Goal: Information Seeking & Learning: Learn about a topic

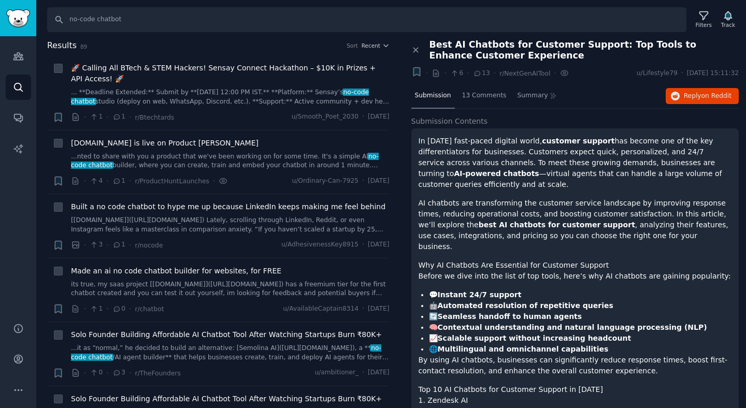
scroll to position [707, 0]
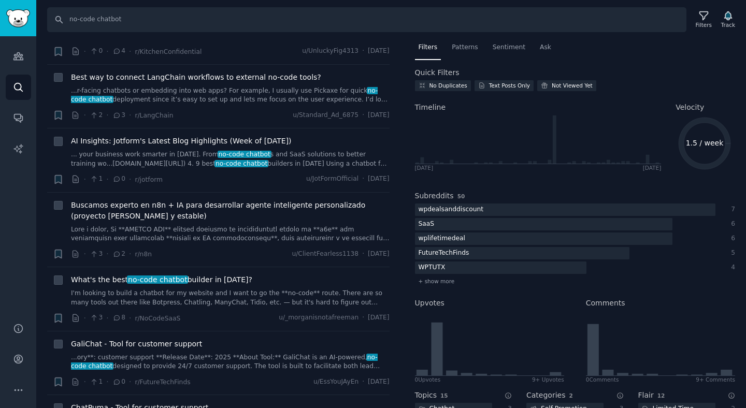
scroll to position [1092, 0]
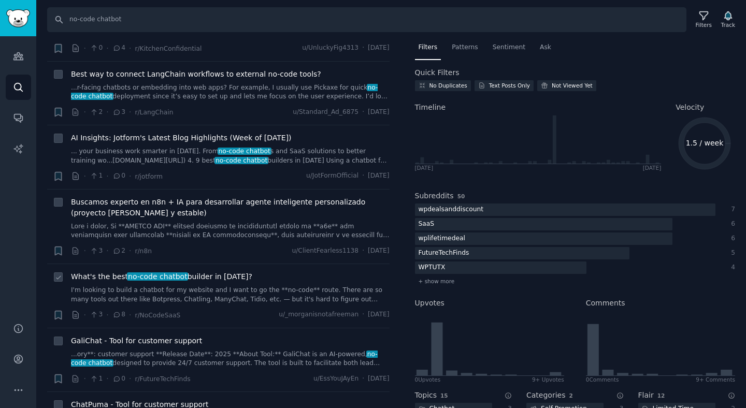
click at [207, 291] on link "I'm looking to build a chatbot for my website and I want to go the **no-code** …" at bounding box center [230, 295] width 319 height 18
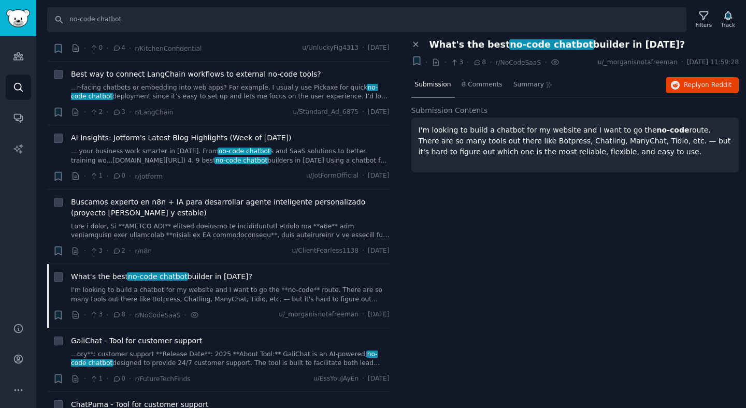
click at [682, 94] on div "Submission 8 Comments Summary Reply on Reddit" at bounding box center [575, 85] width 328 height 25
click at [688, 86] on span "Reply on Reddit" at bounding box center [708, 85] width 48 height 9
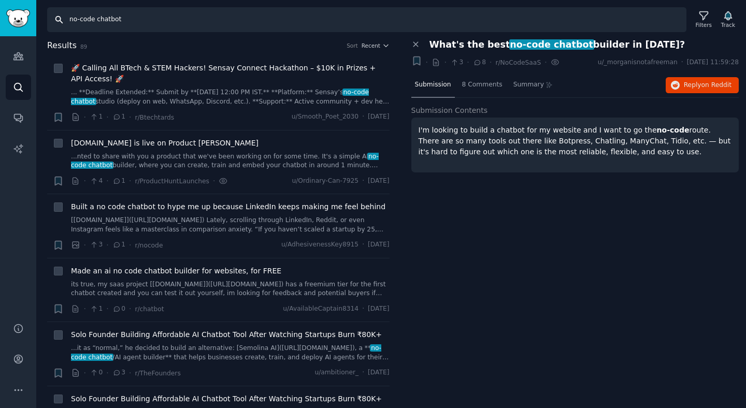
click at [112, 19] on input "no-code chatbot" at bounding box center [366, 19] width 639 height 25
paste input "tools"
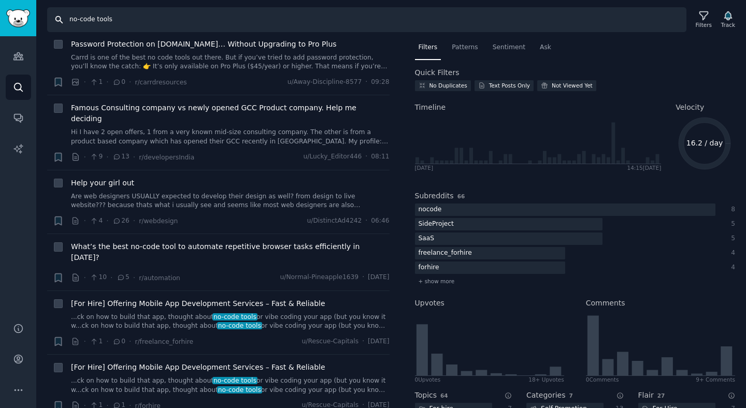
scroll to position [216, 0]
click at [215, 198] on link "Are web designers USUALLY expected to develop their design as well? from design…" at bounding box center [230, 201] width 319 height 18
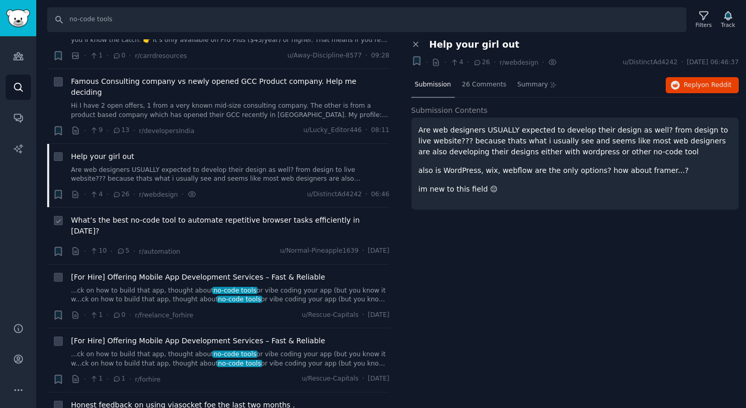
scroll to position [245, 0]
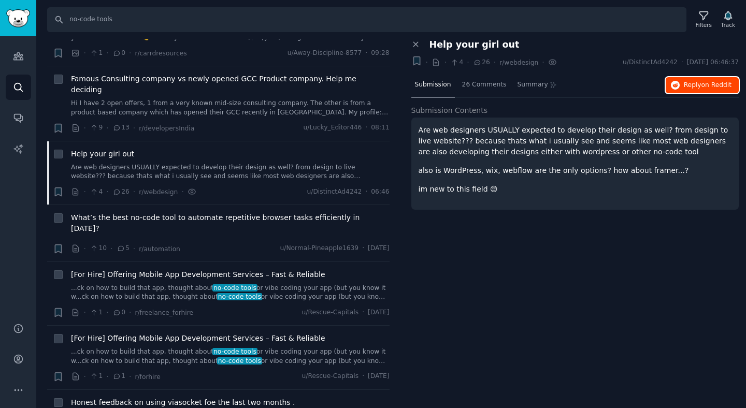
click at [682, 86] on button "Reply on Reddit" at bounding box center [702, 85] width 73 height 17
click at [461, 243] on div "Close panel Help your girl out + · · 4 · 26 · r/webdesign · u/DistinctAd4242 · …" at bounding box center [575, 223] width 342 height 369
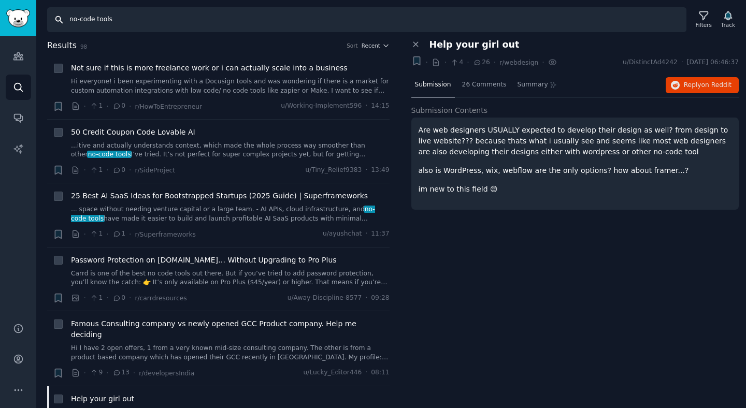
click at [161, 23] on input "no-code tools" at bounding box center [366, 19] width 639 height 25
click at [105, 13] on input "no-code tools" at bounding box center [366, 19] width 639 height 25
paste input "Voiceflow"
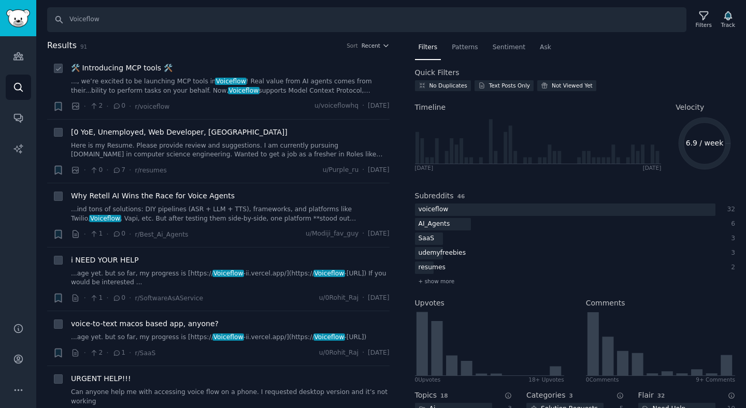
click at [151, 88] on link "..., we’re excited to be launching MCP tools in Voiceflow ! Real value from AI …" at bounding box center [230, 86] width 319 height 18
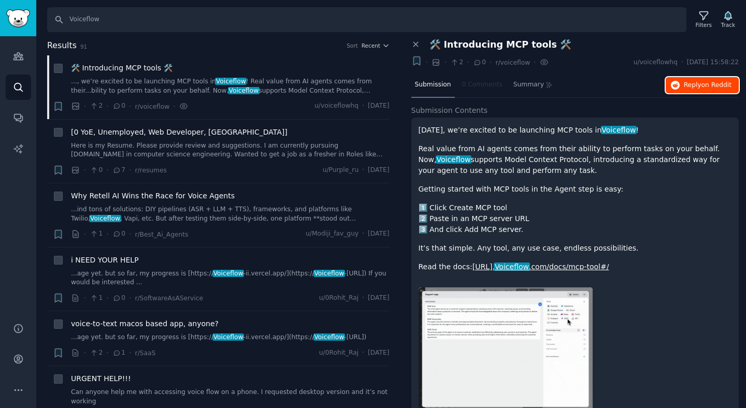
click at [690, 87] on span "Reply on Reddit" at bounding box center [708, 85] width 48 height 9
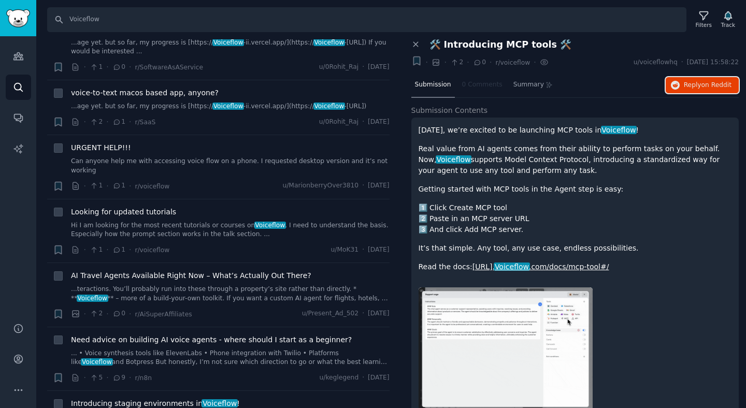
scroll to position [237, 0]
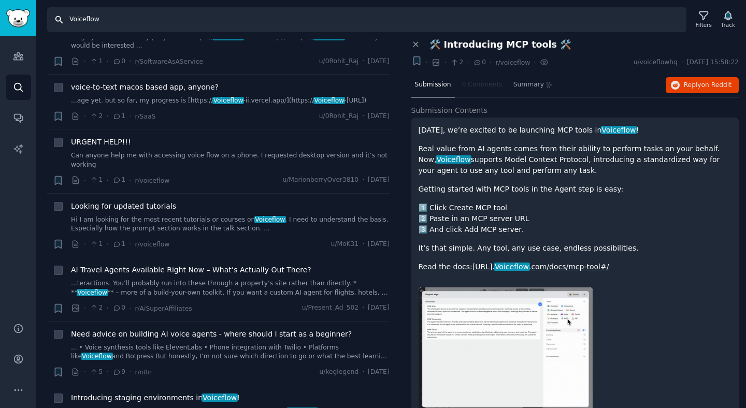
click at [101, 19] on input "Voiceflow" at bounding box center [366, 19] width 639 height 25
paste input "Botpress"
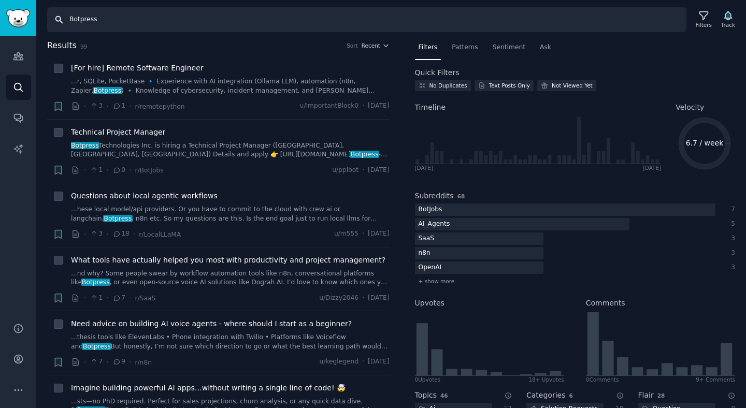
click at [194, 13] on input "Botpress" at bounding box center [366, 19] width 639 height 25
type input "Chatbot"
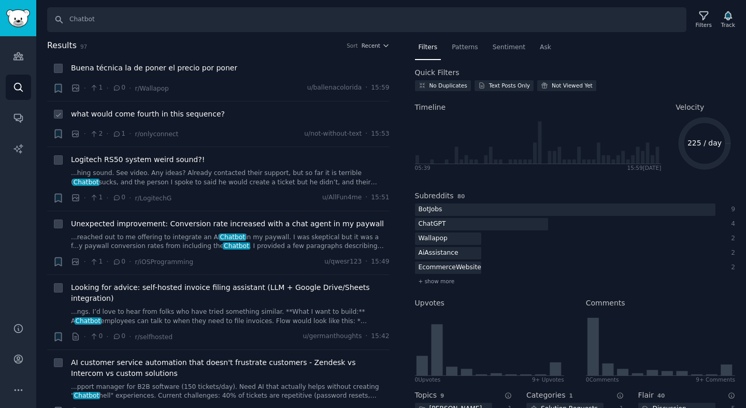
click at [213, 125] on div "what would come fourth in this sequence? · 2 · 1 · r/onlyconnect u/not-without-…" at bounding box center [230, 124] width 319 height 31
click at [191, 112] on span "what would come fourth in this sequence?" at bounding box center [148, 114] width 154 height 11
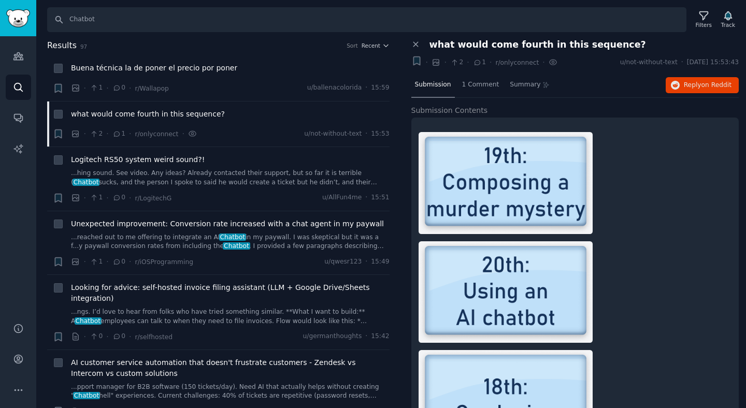
scroll to position [178, 0]
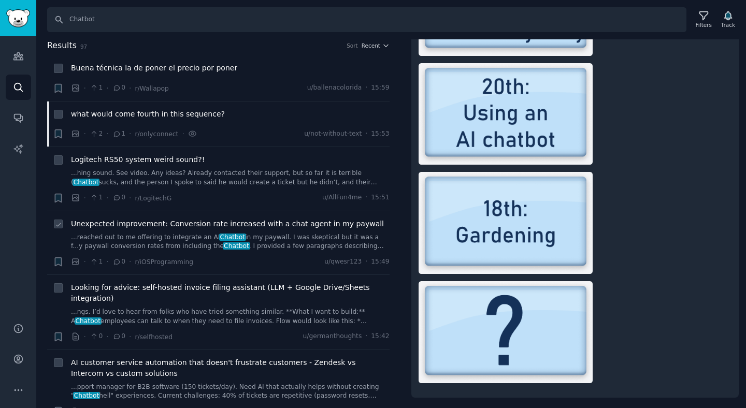
click at [286, 235] on link "...reached out to me offering to integrate an AI Chatbot in my paywall. I was s…" at bounding box center [230, 242] width 319 height 18
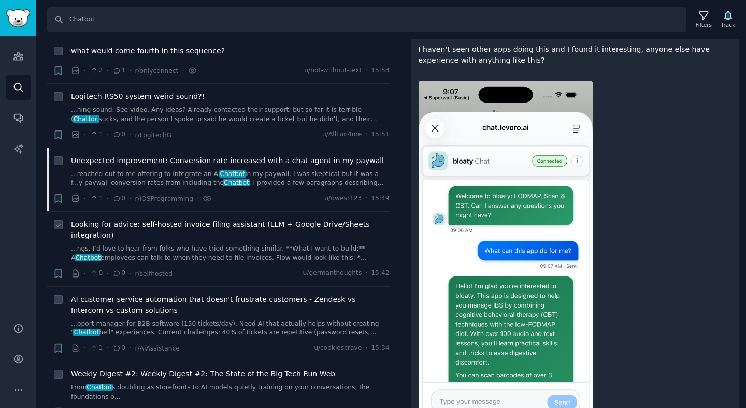
scroll to position [66, 0]
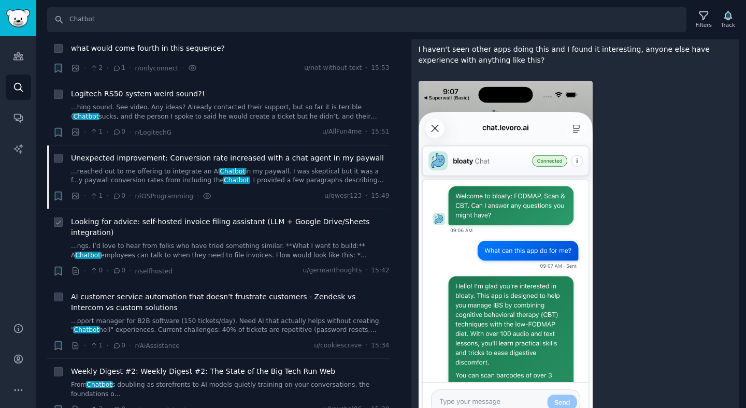
click at [284, 250] on link "...ngs. I’d love to hear from folks who have tried something similar. **What I …" at bounding box center [230, 251] width 319 height 18
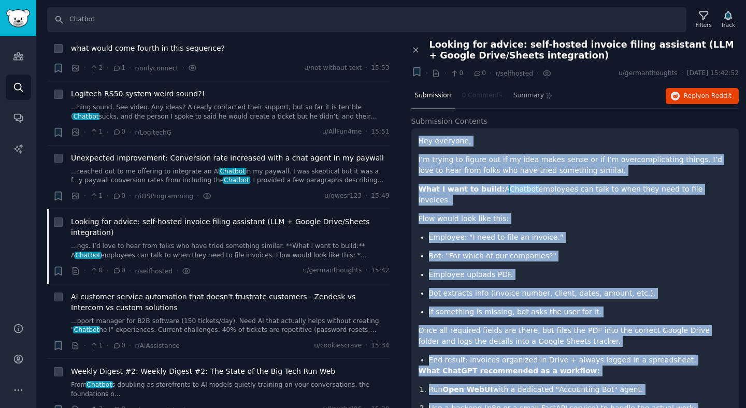
drag, startPoint x: 460, startPoint y: 372, endPoint x: 420, endPoint y: 139, distance: 236.6
click at [684, 95] on span "Reply on Reddit" at bounding box center [708, 96] width 48 height 9
